Goal: Find contact information: Find contact information

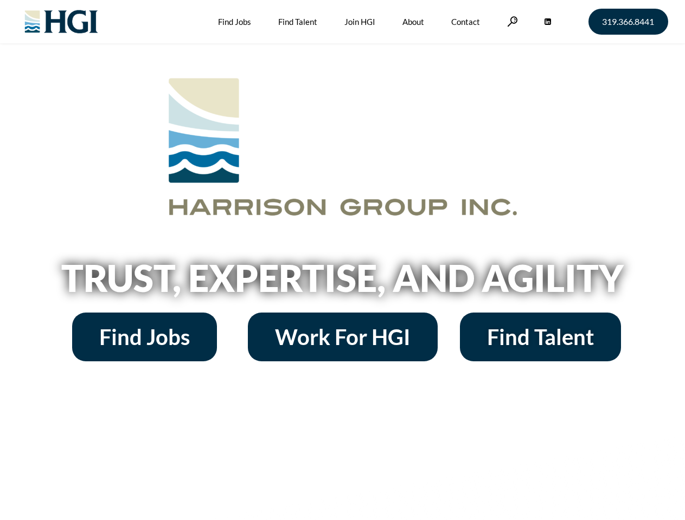
click at [342, 260] on h2 "Trust, Expertise, and Agility" at bounding box center [343, 278] width 618 height 37
click at [511, 21] on link at bounding box center [512, 21] width 11 height 10
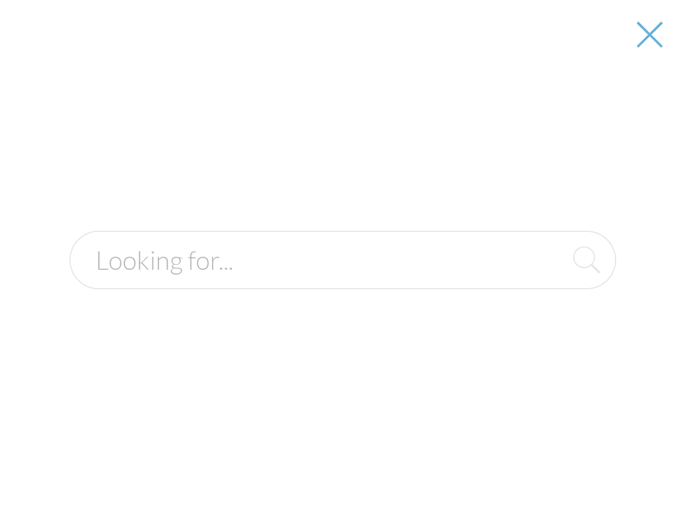
click at [342, 282] on h2 "Trust, Expertise, and Agility" at bounding box center [343, 278] width 618 height 37
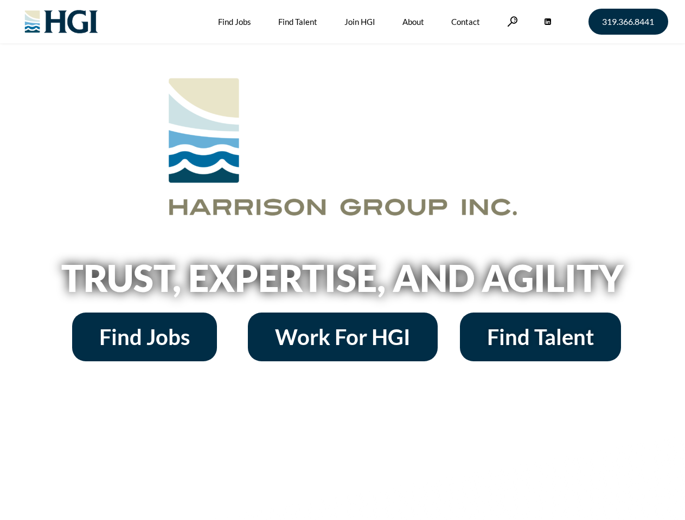
click at [342, 260] on h2 "Trust, Expertise, and Agility" at bounding box center [343, 278] width 618 height 37
click at [511, 21] on link at bounding box center [512, 21] width 11 height 10
